Goal: Task Accomplishment & Management: Complete application form

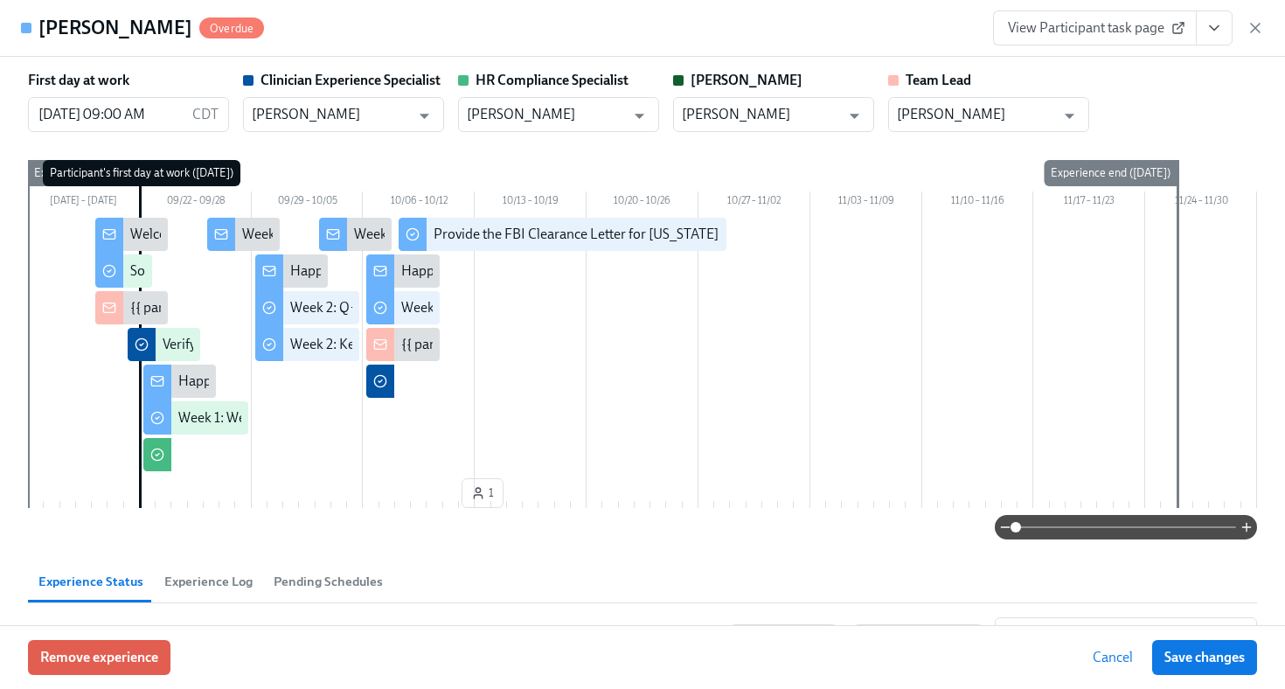
scroll to position [335, 0]
click at [1261, 32] on icon "button" at bounding box center [1255, 27] width 17 height 17
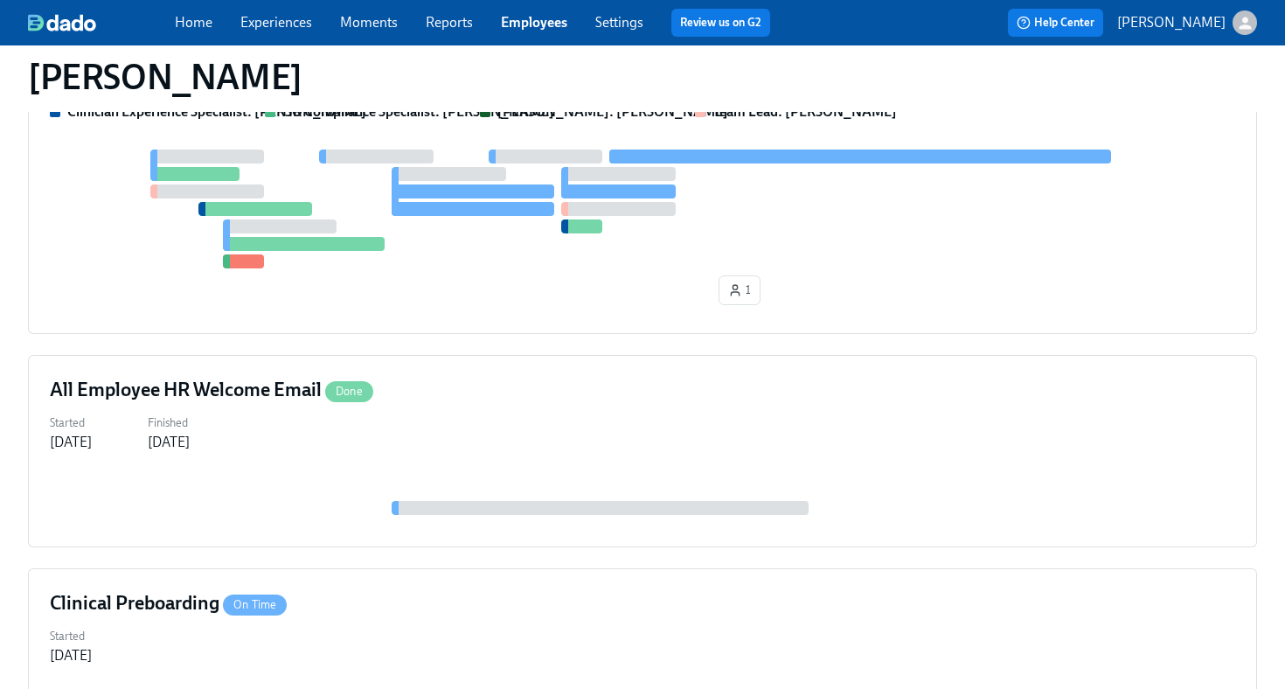
click at [534, 25] on link "Employees" at bounding box center [534, 22] width 66 height 17
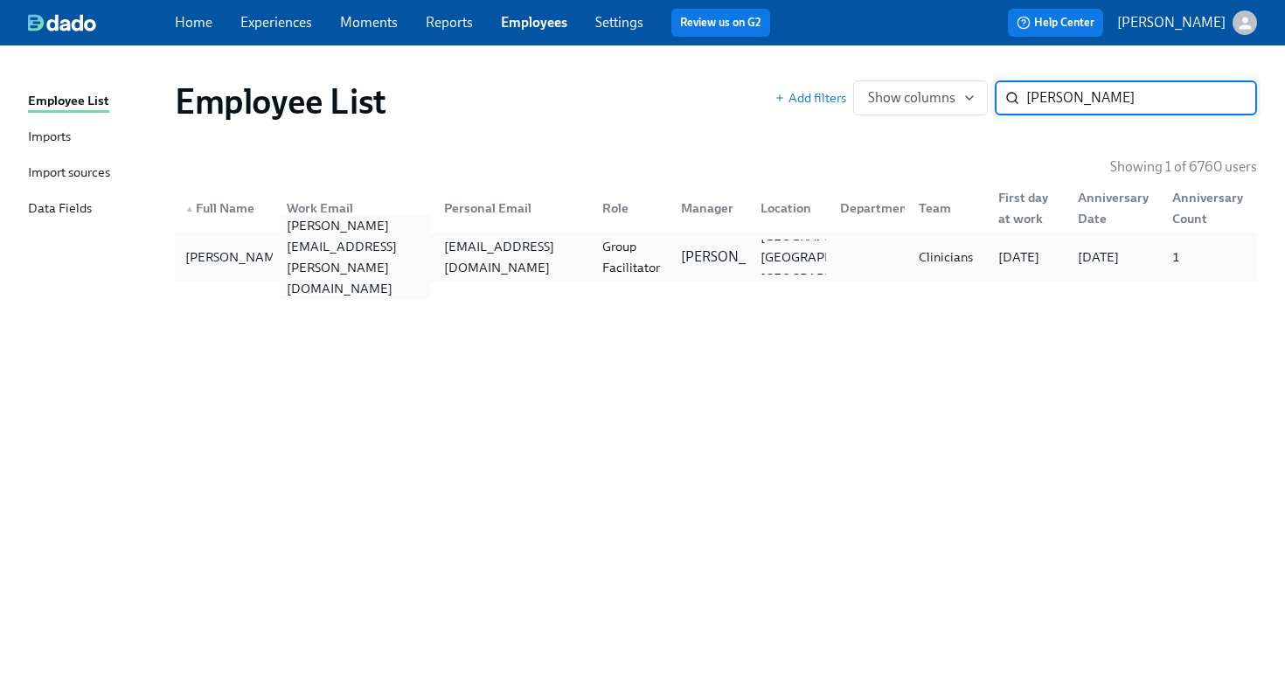
type input "[PERSON_NAME]"
click at [414, 252] on div "[PERSON_NAME][EMAIL_ADDRESS][PERSON_NAME][DOMAIN_NAME]" at bounding box center [355, 257] width 151 height 84
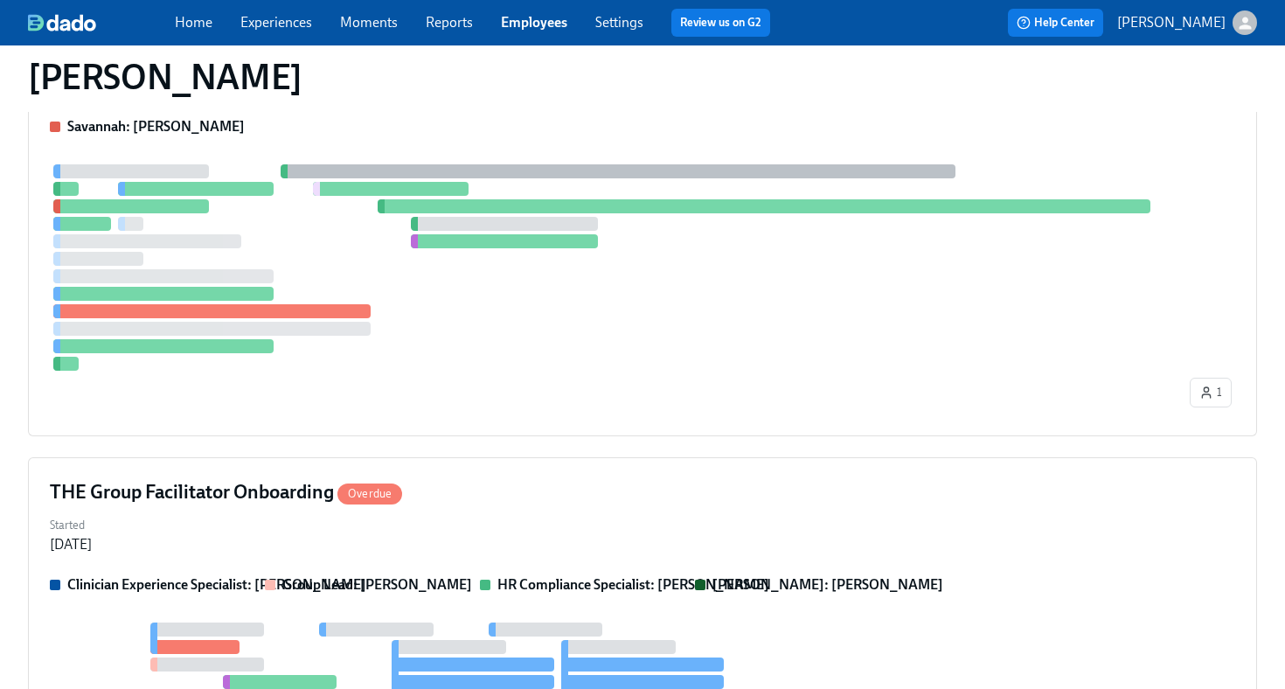
scroll to position [479, 0]
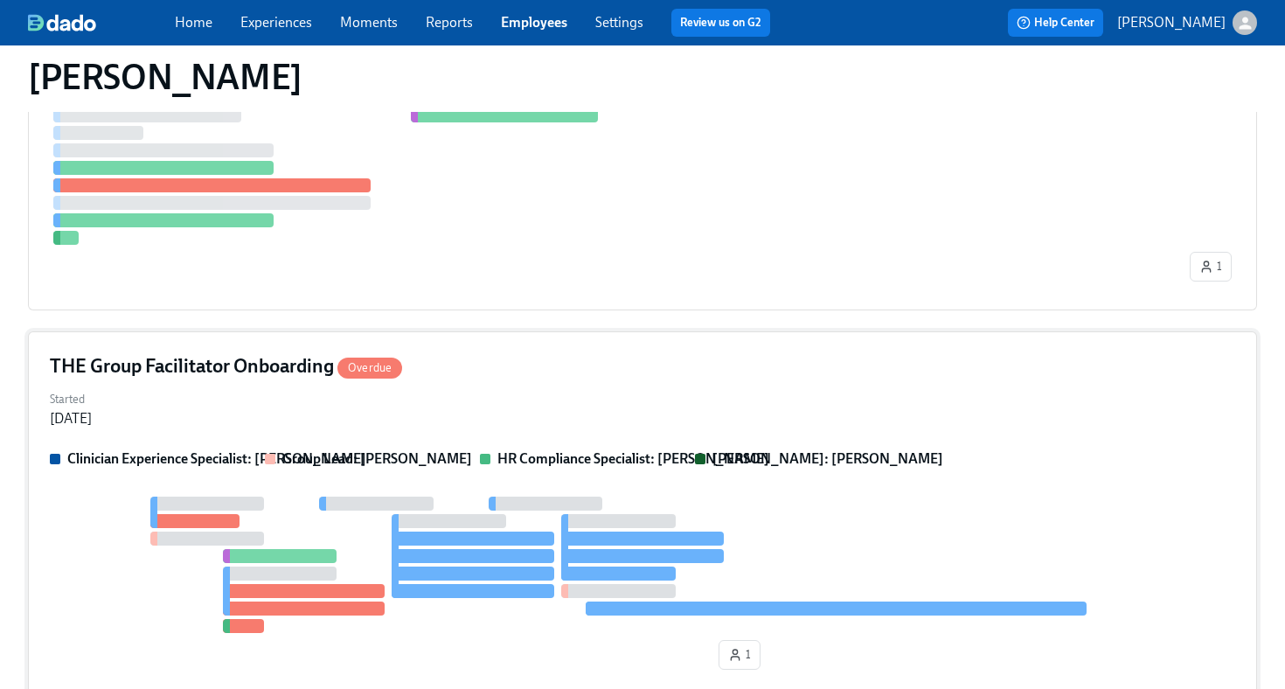
click at [1017, 442] on div "THE Group Facilitator Onboarding Overdue Started [DATE] Clinician Experience Sp…" at bounding box center [642, 514] width 1229 height 367
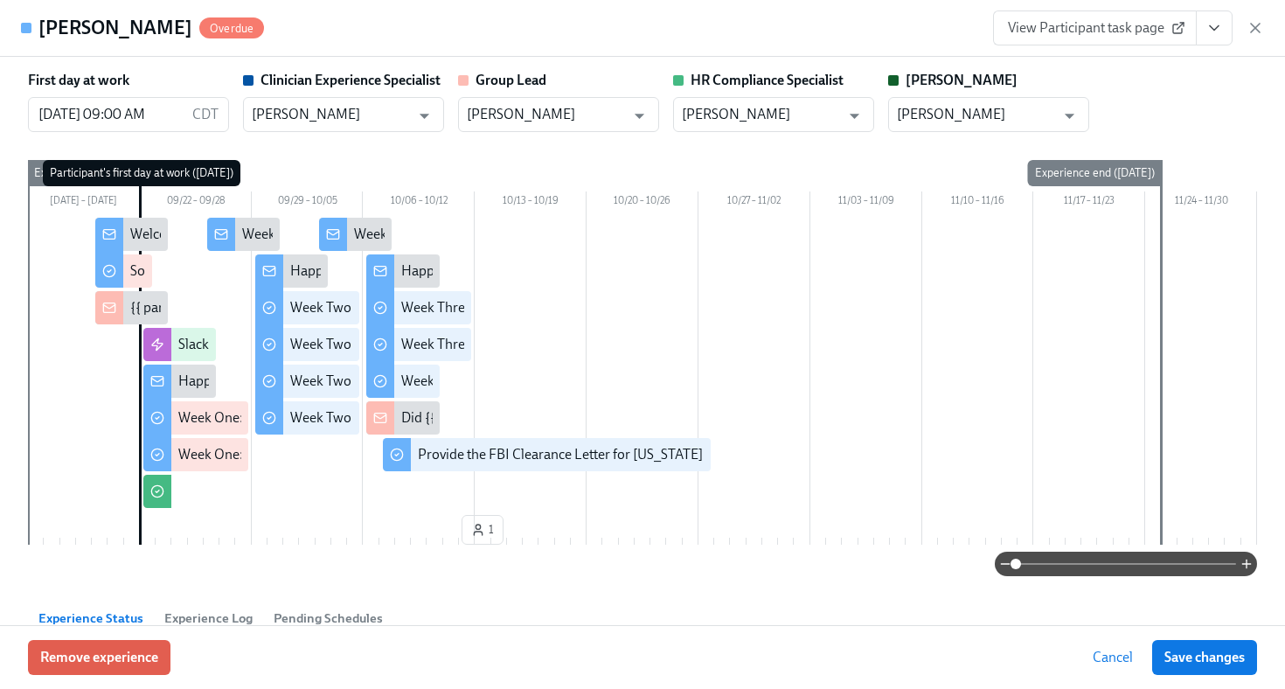
click at [1219, 35] on icon "View task page" at bounding box center [1214, 27] width 17 height 17
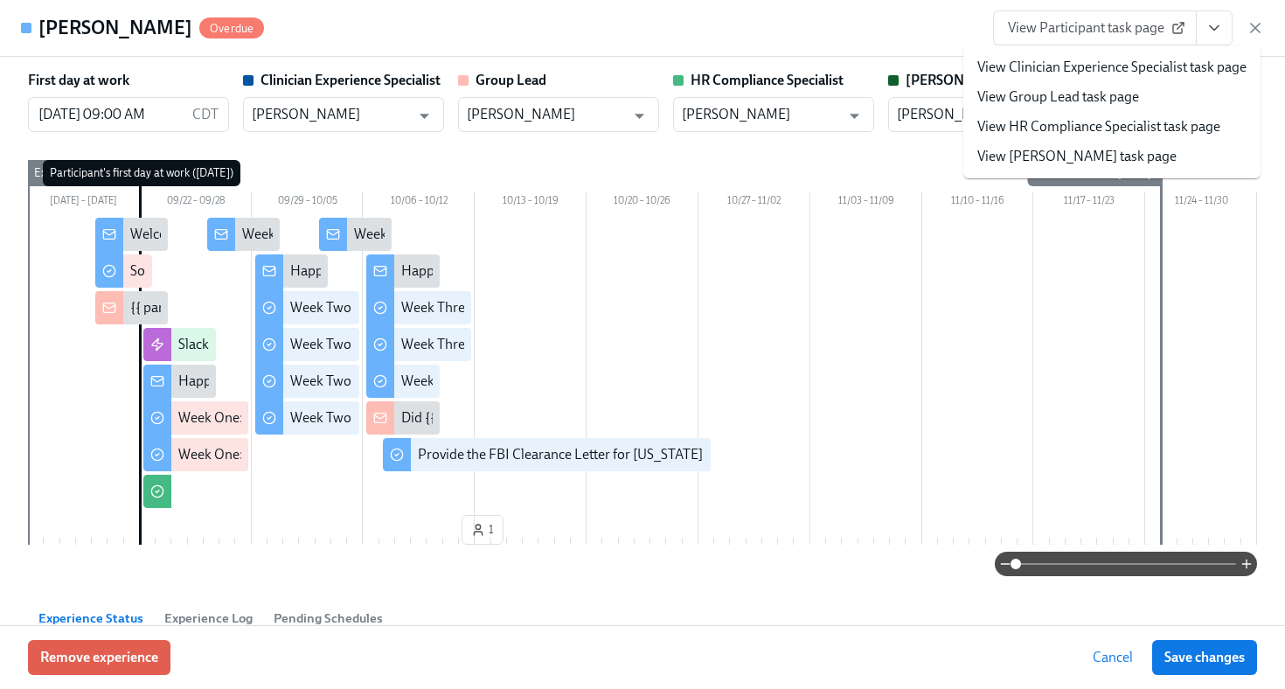
click at [1147, 125] on link "View HR Compliance Specialist task page" at bounding box center [1098, 126] width 243 height 19
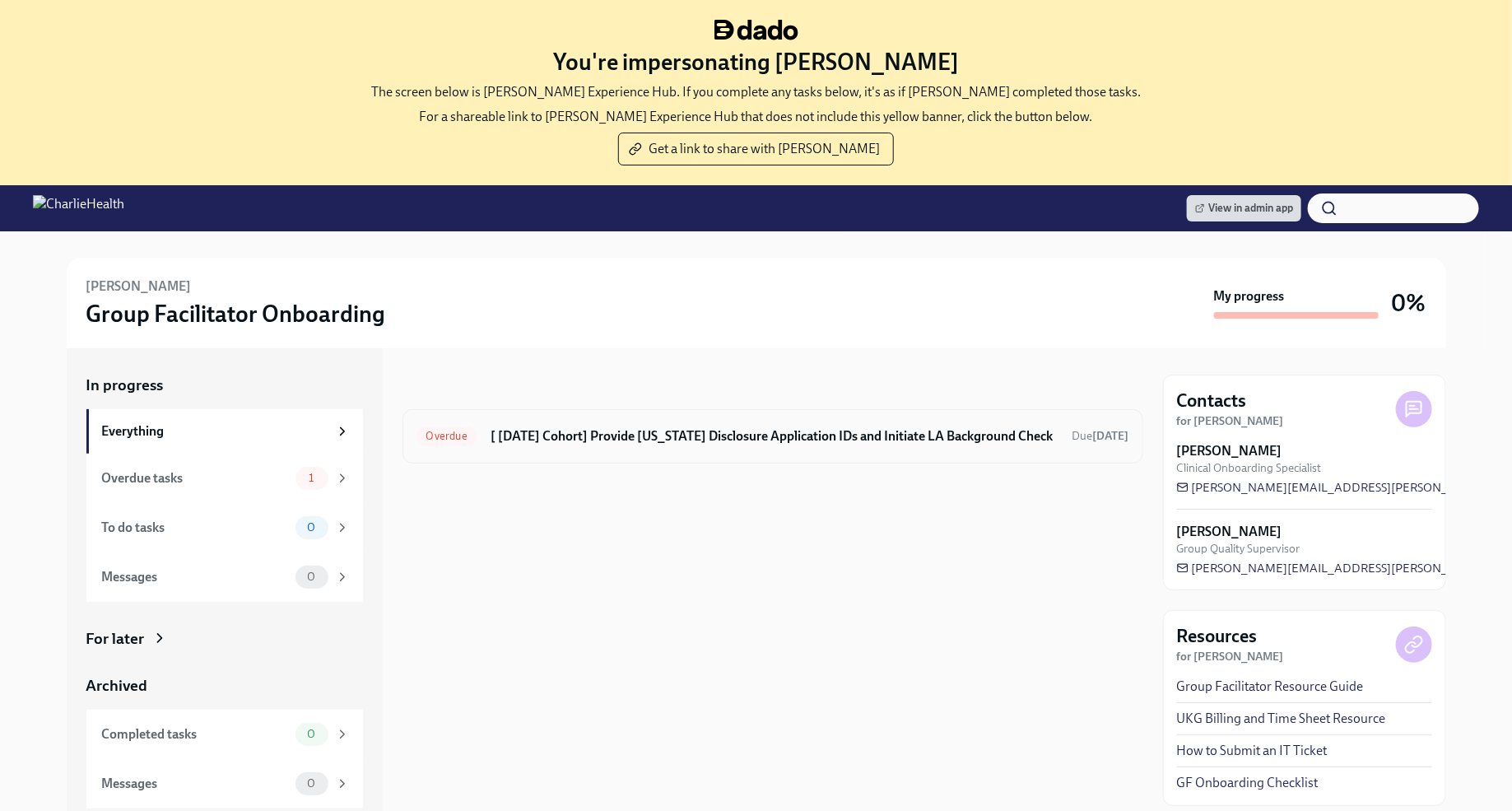
click at [553, 440] on h6 "[ [DATE] Cohort] Provide [US_STATE] Disclosure Application IDs and Initiate LA …" at bounding box center [775, 436] width 569 height 18
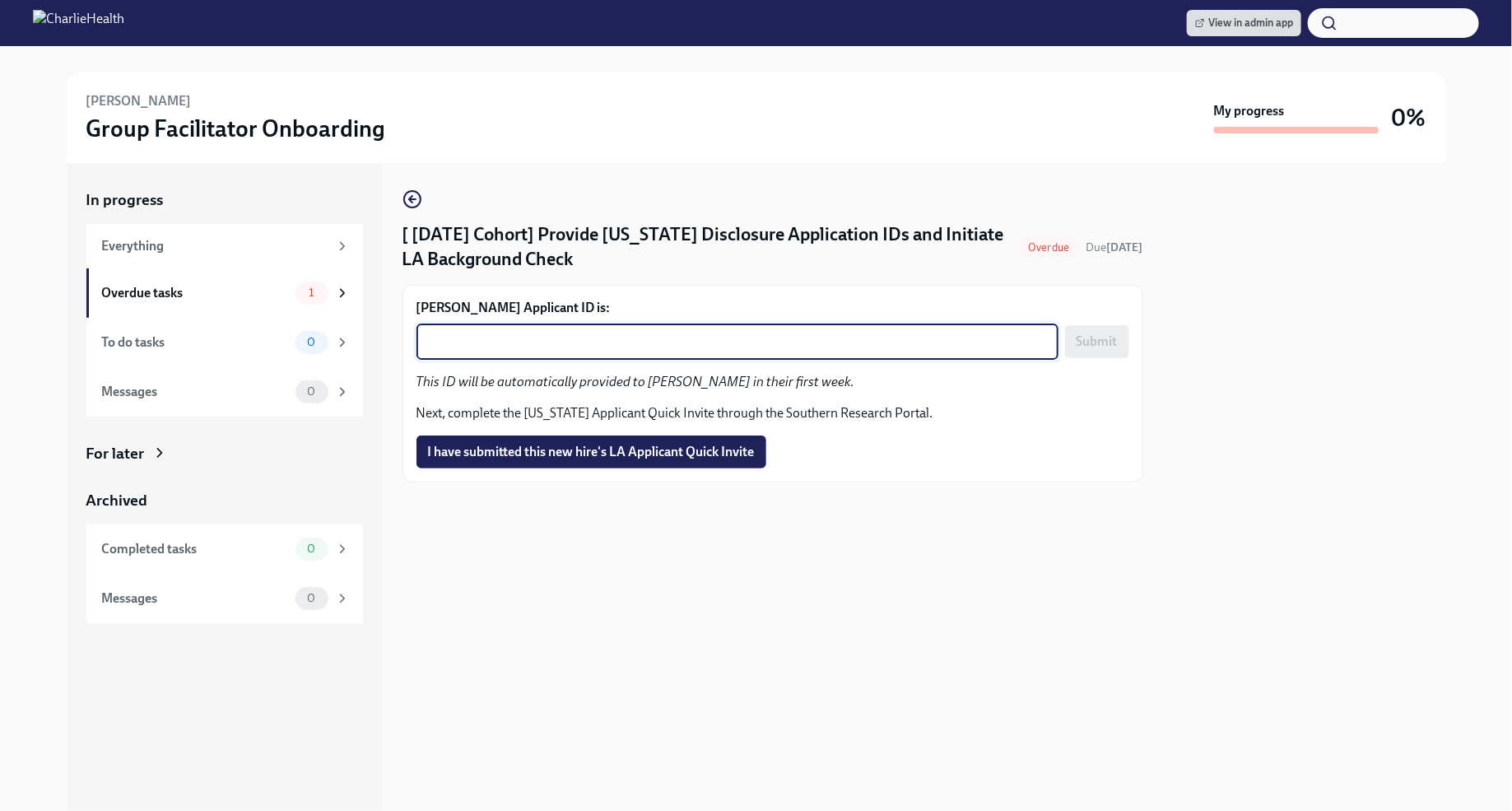
click at [543, 341] on textarea "Fayetta Bland's Applicant ID is:" at bounding box center [737, 341] width 622 height 20
paste textarea "1257423"
type textarea "1257423"
click at [1121, 359] on div "1257423 x ​ Submit" at bounding box center [772, 342] width 713 height 36
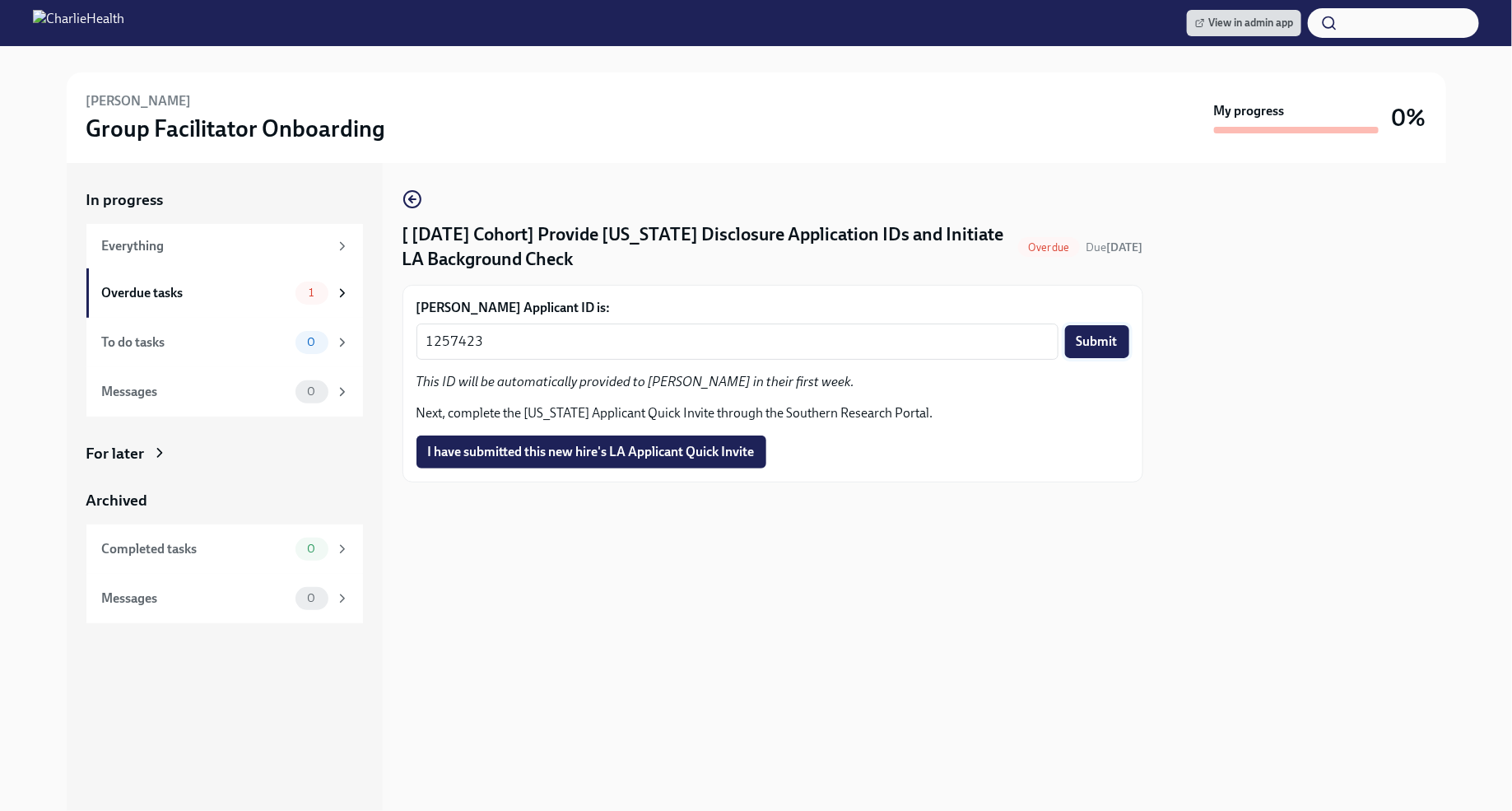
click at [1113, 346] on span "Submit" at bounding box center [1097, 341] width 41 height 16
click at [567, 459] on span "I have submitted this new hire's LA Applicant Quick Invite" at bounding box center [591, 451] width 327 height 16
